Goal: Information Seeking & Learning: Learn about a topic

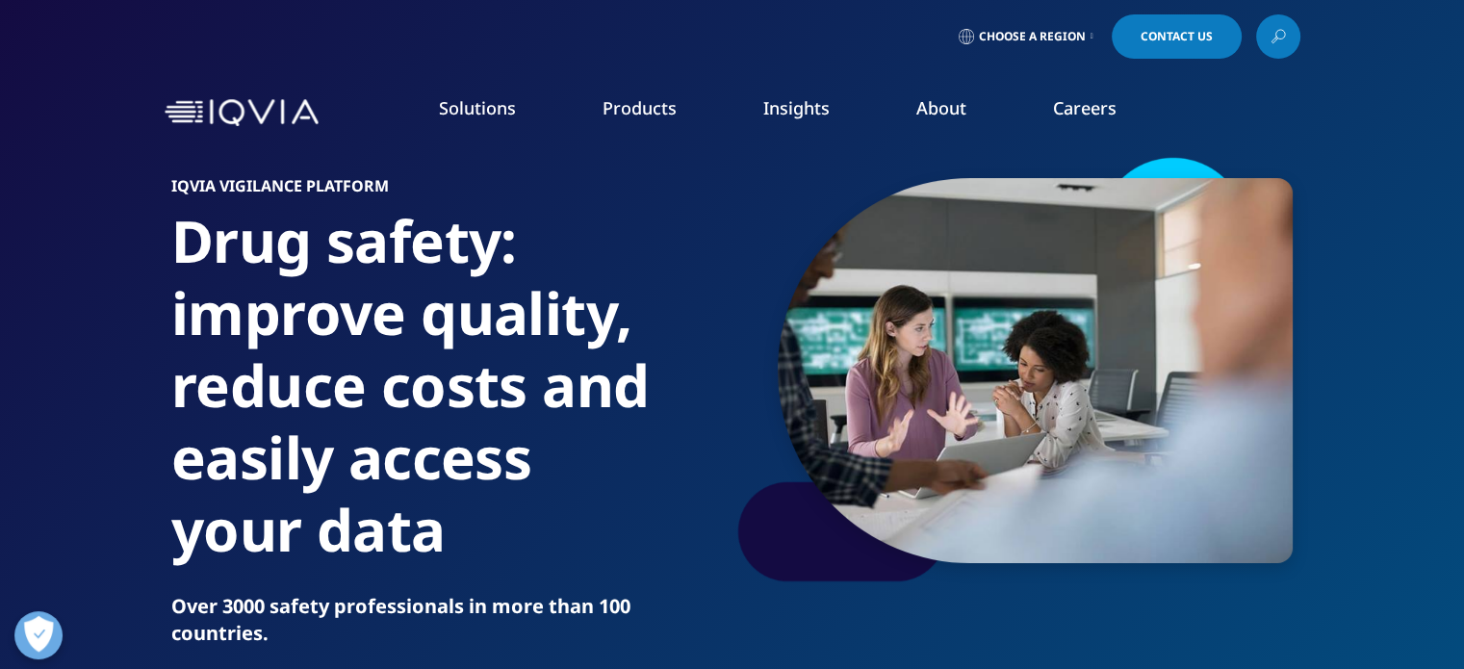
drag, startPoint x: 0, startPoint y: 0, endPoint x: 1405, endPoint y: 99, distance: 1408.7
click at [1405, 99] on div "Solutions quick find a capability SOLUTIONS Research & Development Real World E…" at bounding box center [732, 112] width 1464 height 90
click at [1190, 465] on link "Safety, Regulatory, Quality Compliance" at bounding box center [1299, 465] width 310 height 21
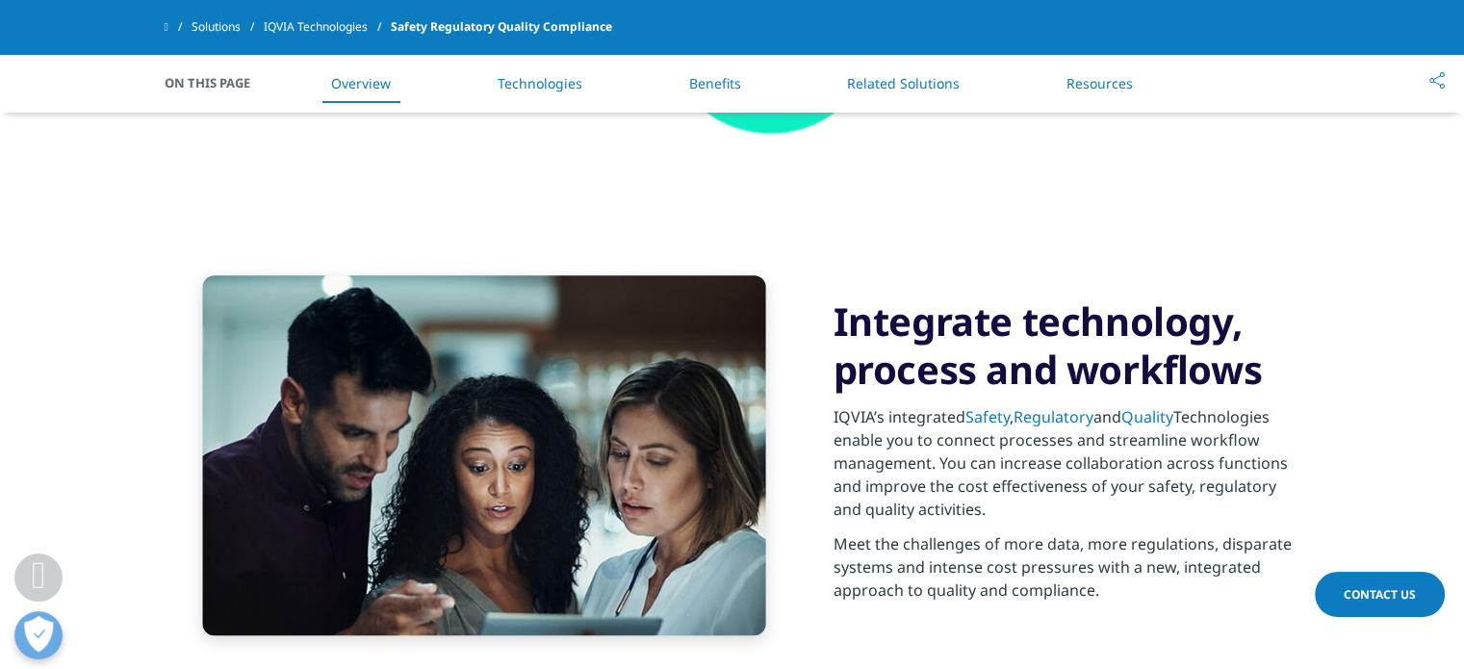
scroll to position [1251, 0]
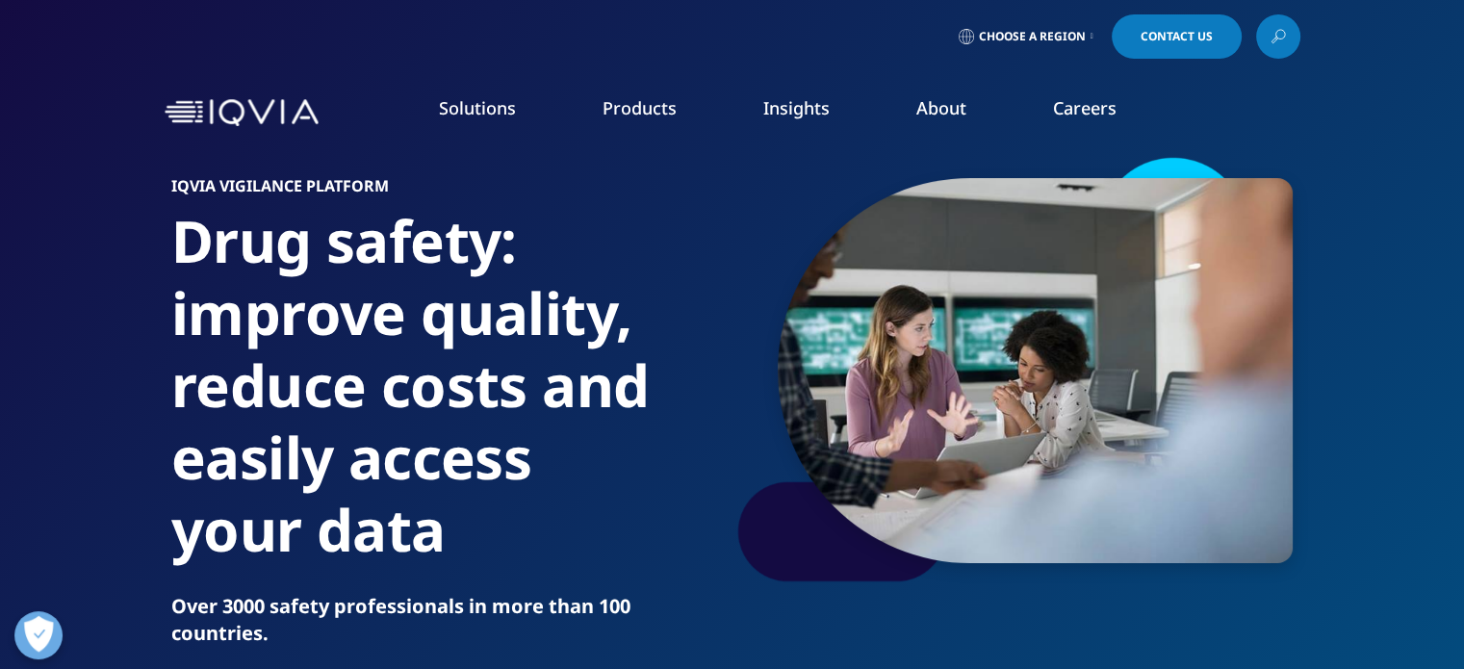
click at [811, 268] on link "IQVIA Vigilance Platform" at bounding box center [926, 264] width 340 height 21
